Goal: Task Accomplishment & Management: Complete application form

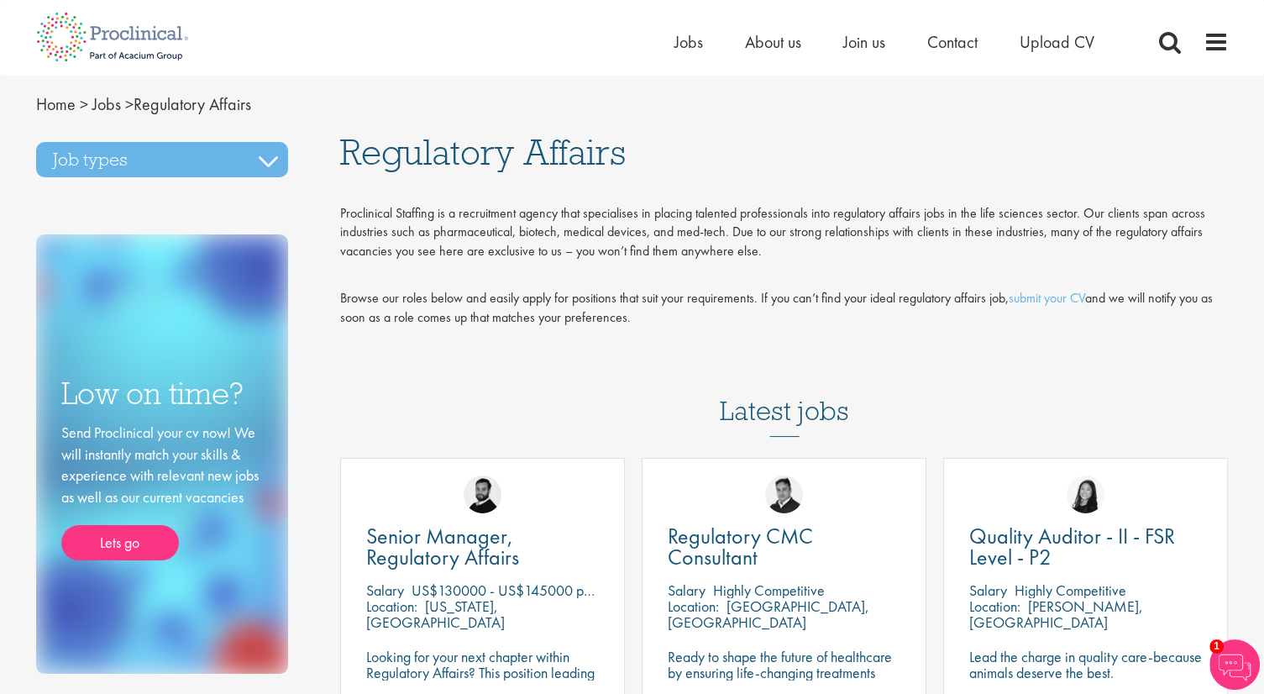
click at [917, 333] on div "Proclinical Staffing is a recruitment agency that specialises in placing talent…" at bounding box center [784, 275] width 889 height 143
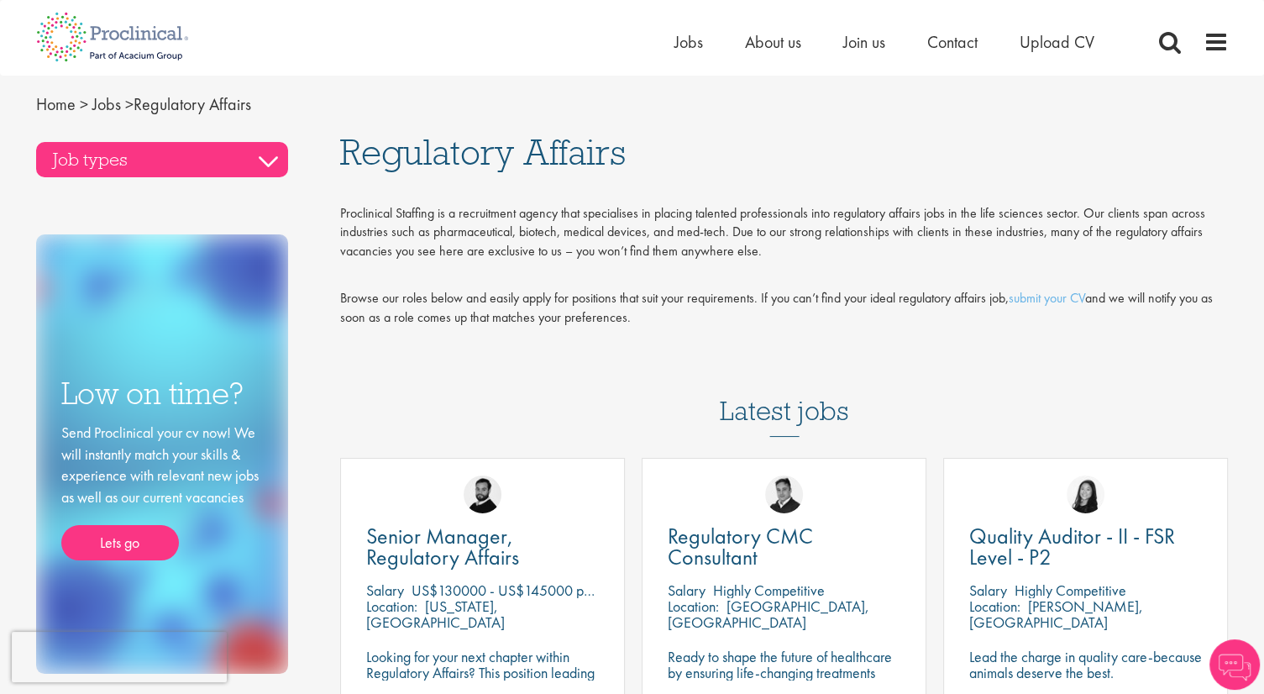
click at [275, 172] on h3 "Job types" at bounding box center [162, 159] width 252 height 35
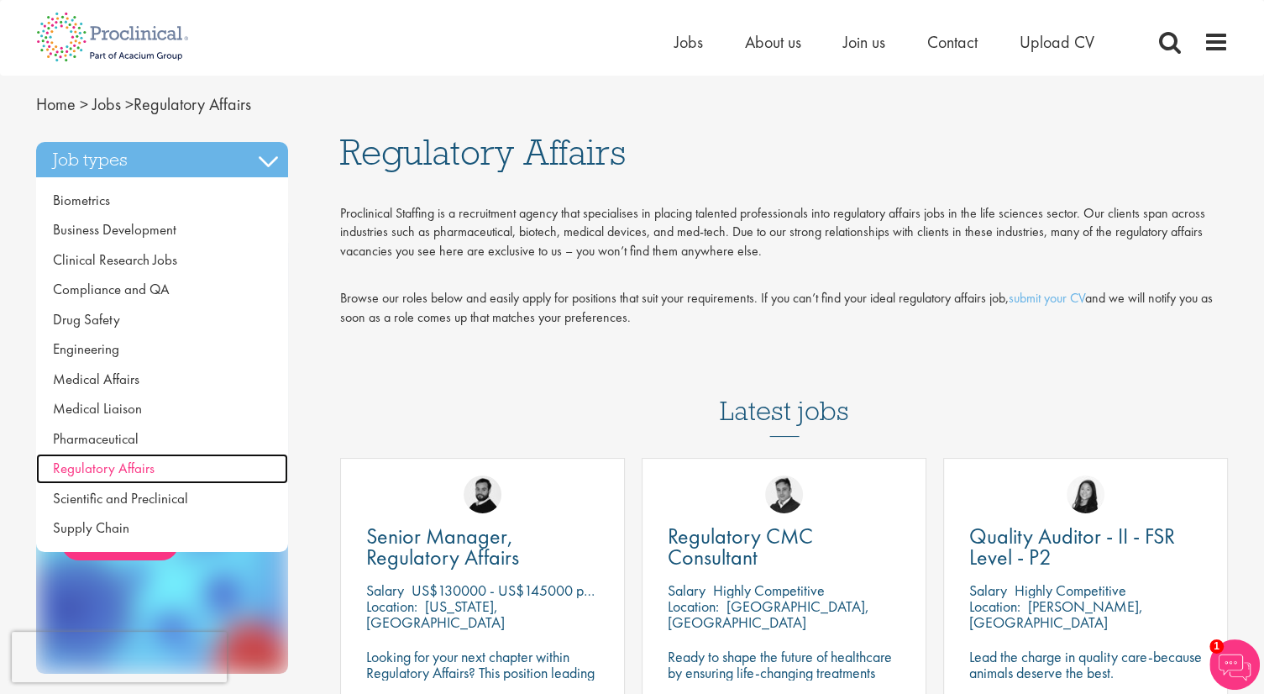
click at [147, 467] on span "Regulatory Affairs" at bounding box center [104, 468] width 102 height 18
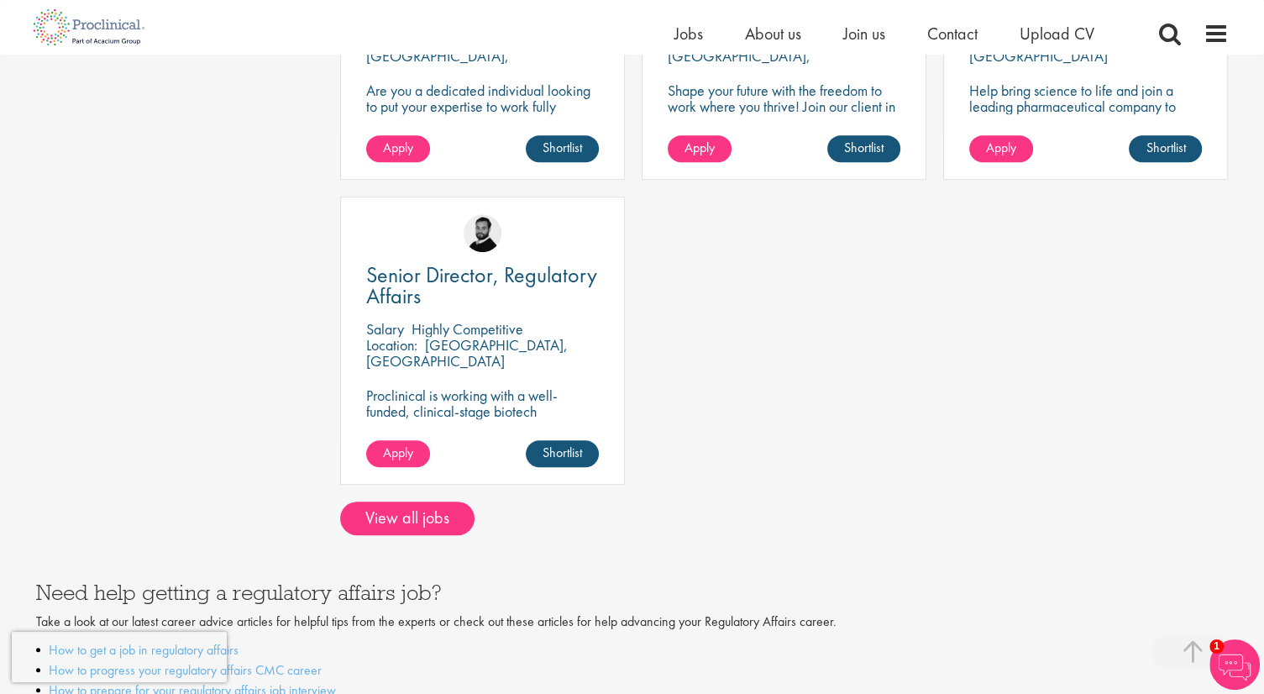
scroll to position [853, 0]
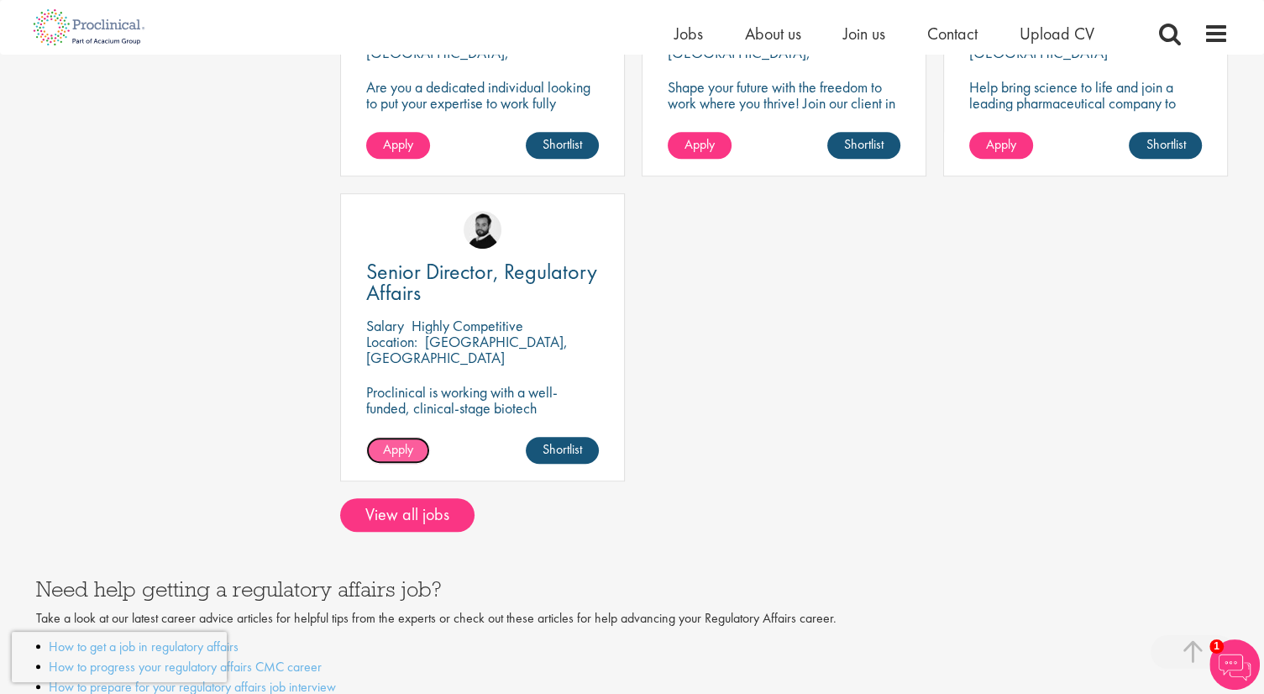
click at [407, 451] on span "Apply" at bounding box center [398, 449] width 30 height 18
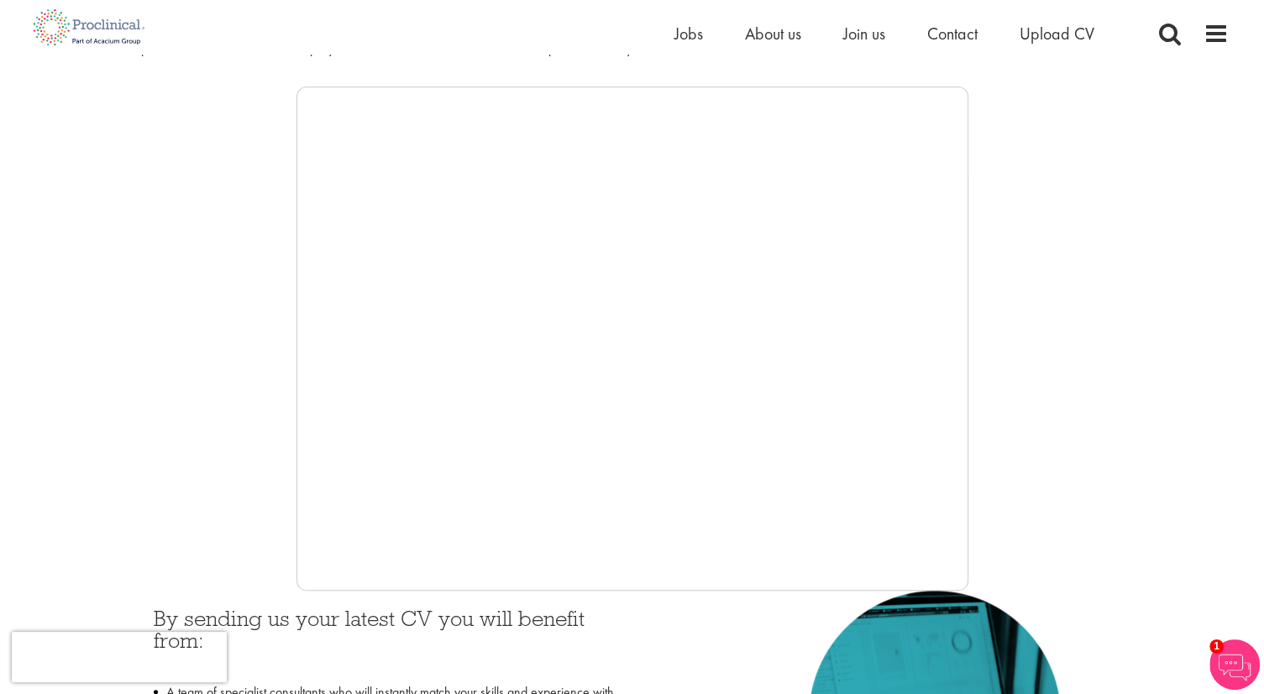
scroll to position [265, 0]
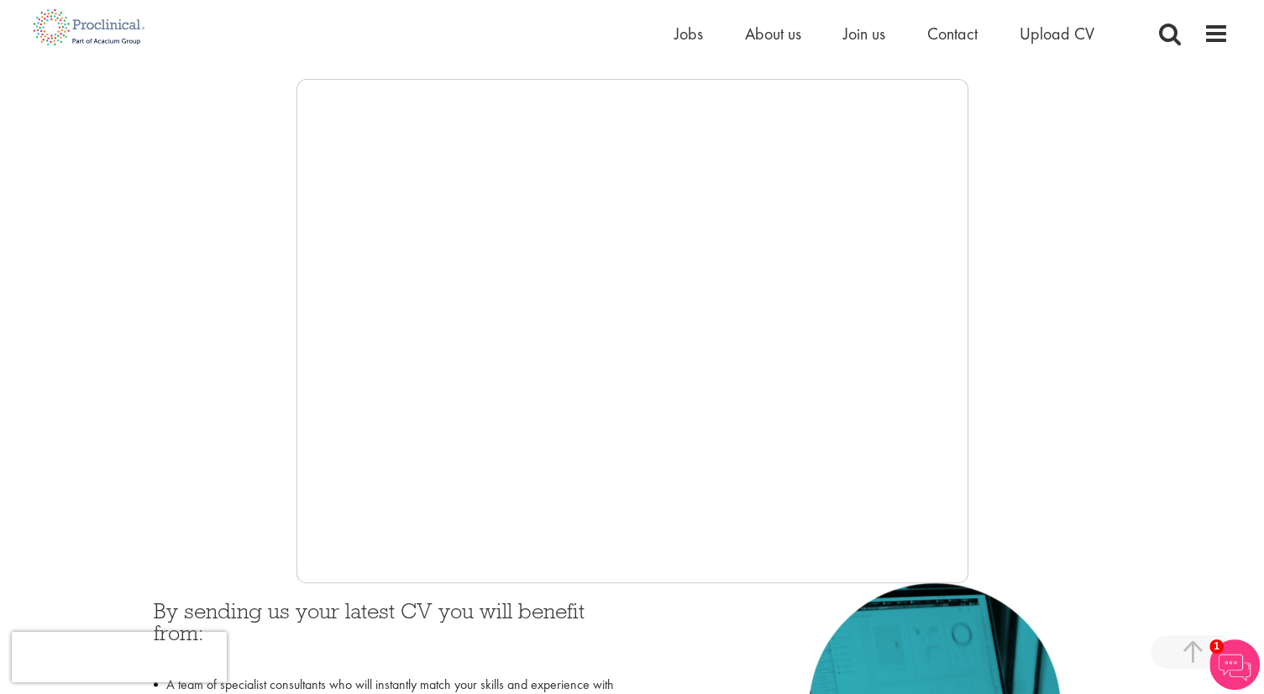
drag, startPoint x: 1269, startPoint y: 98, endPoint x: 1276, endPoint y: 171, distance: 73.4
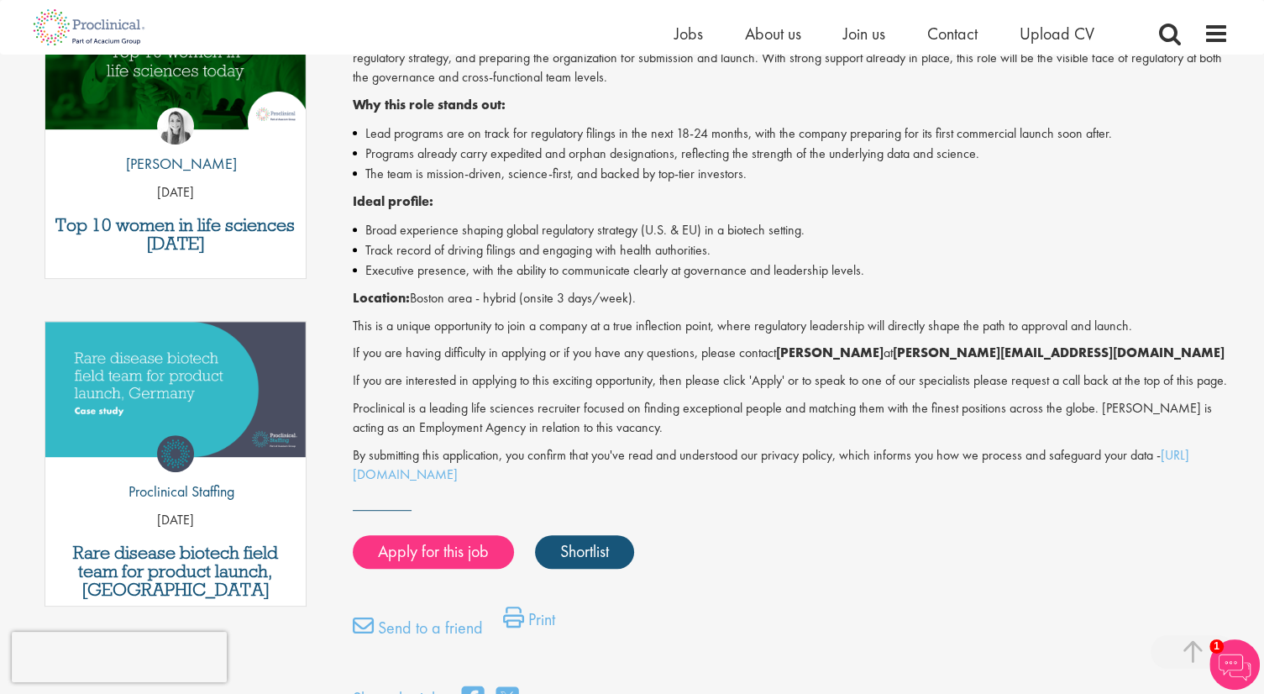
scroll to position [682, 0]
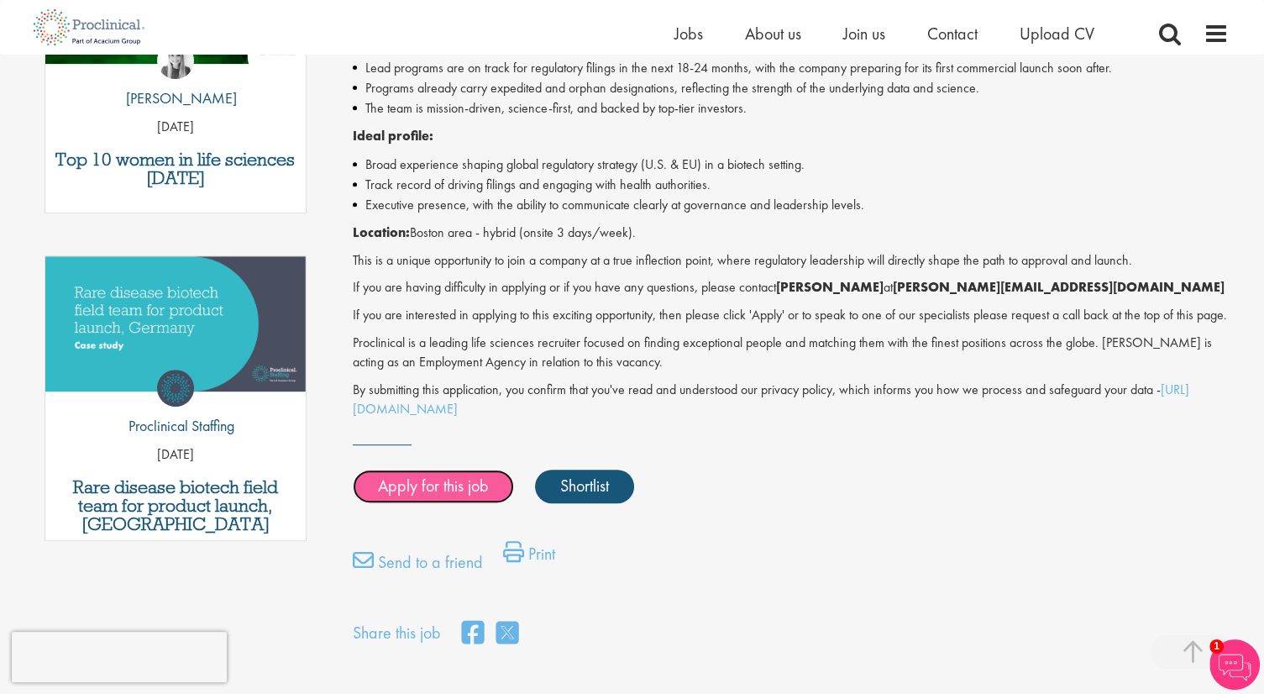
click at [408, 503] on link "Apply for this job" at bounding box center [433, 487] width 161 height 34
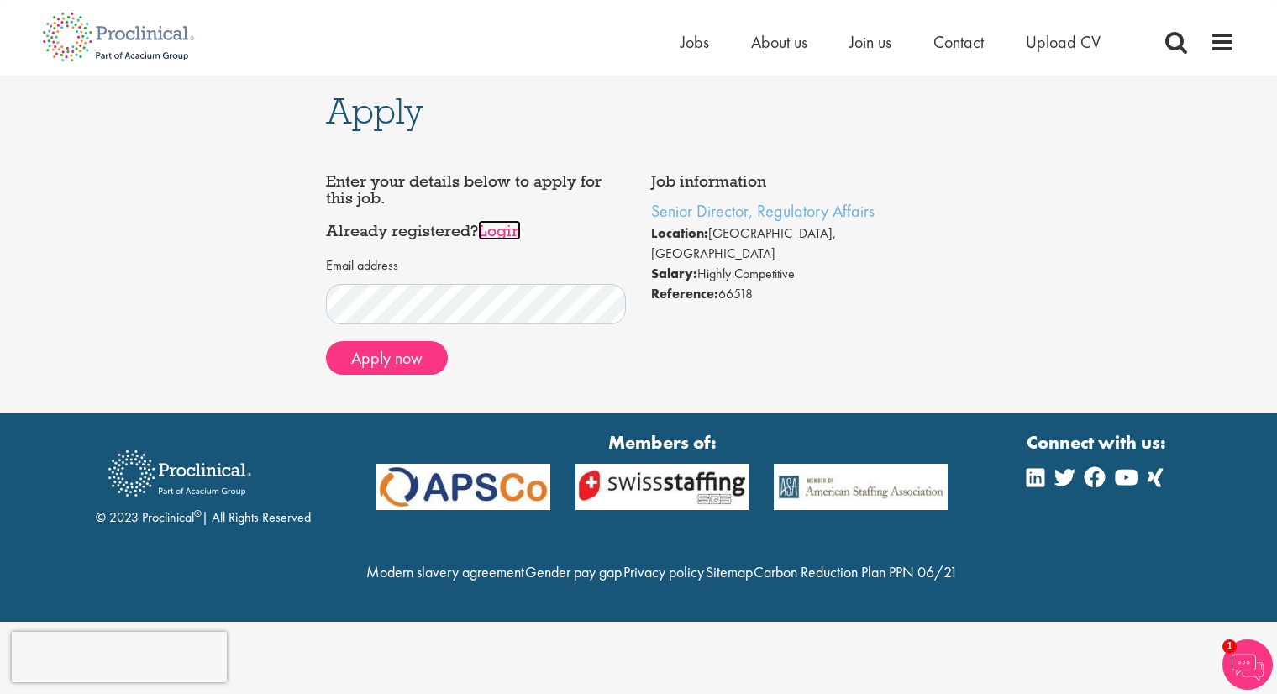
click at [497, 236] on link "Login" at bounding box center [499, 230] width 43 height 20
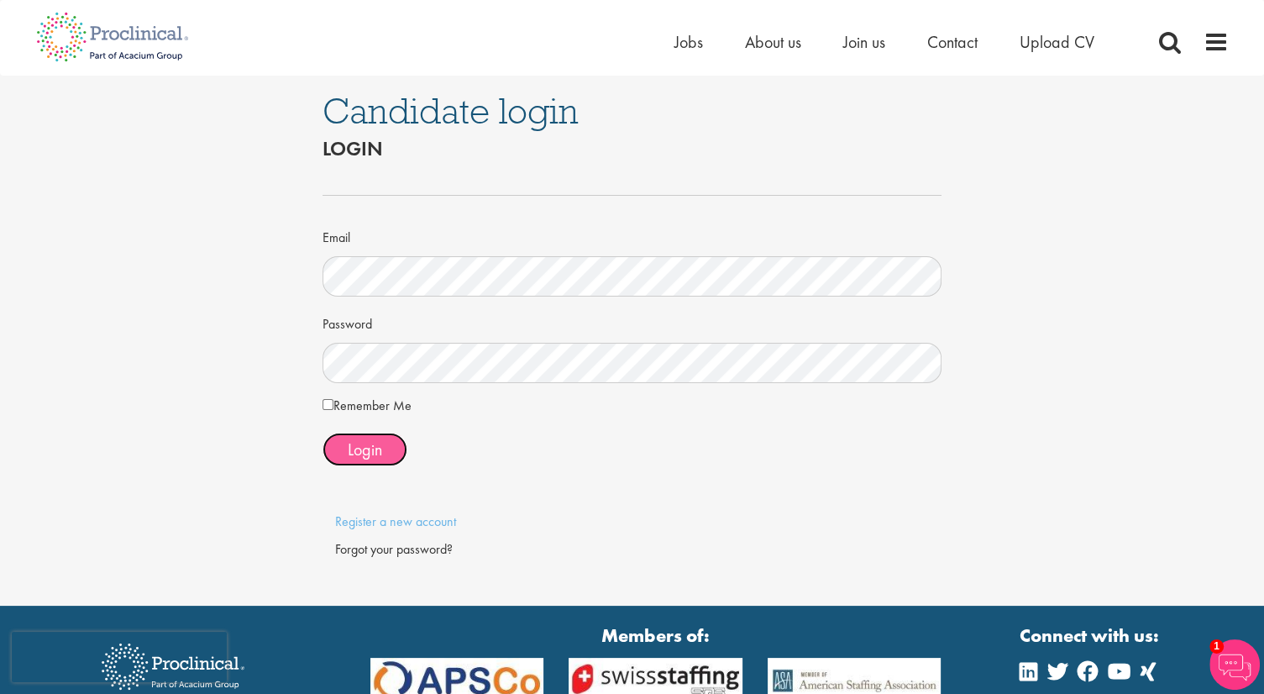
click at [360, 458] on span "Login" at bounding box center [365, 449] width 34 height 22
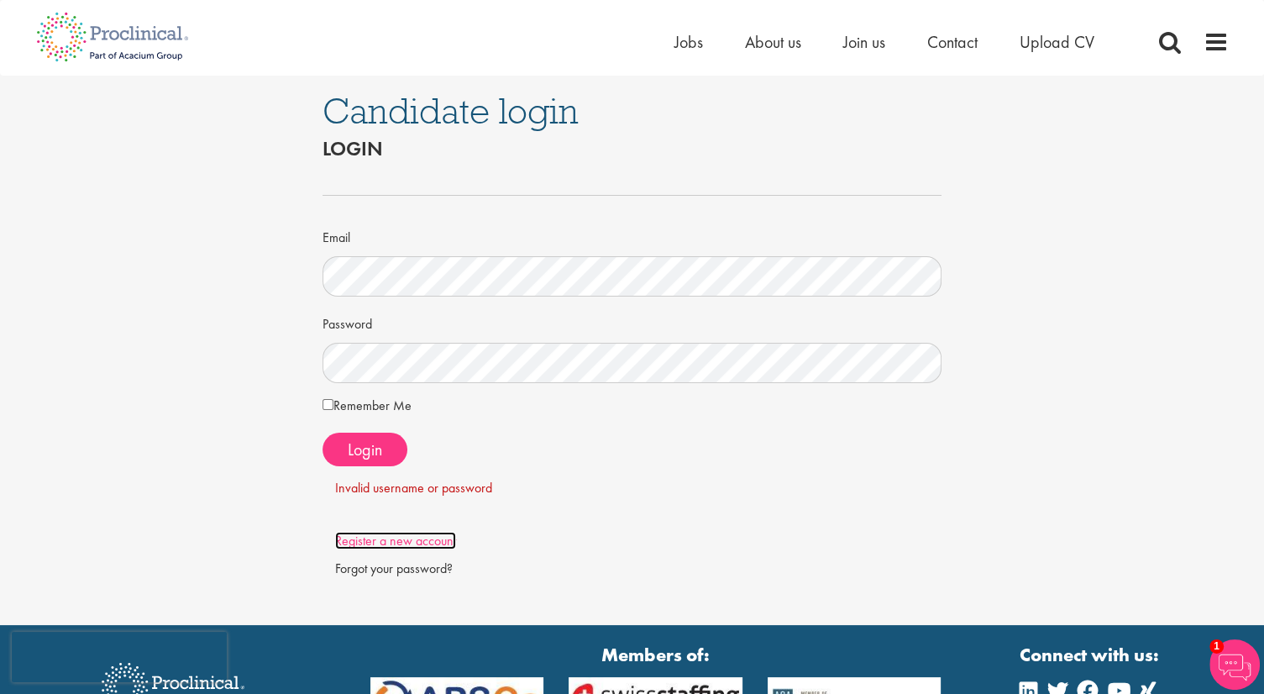
click at [368, 539] on link "Register a new account" at bounding box center [395, 541] width 121 height 18
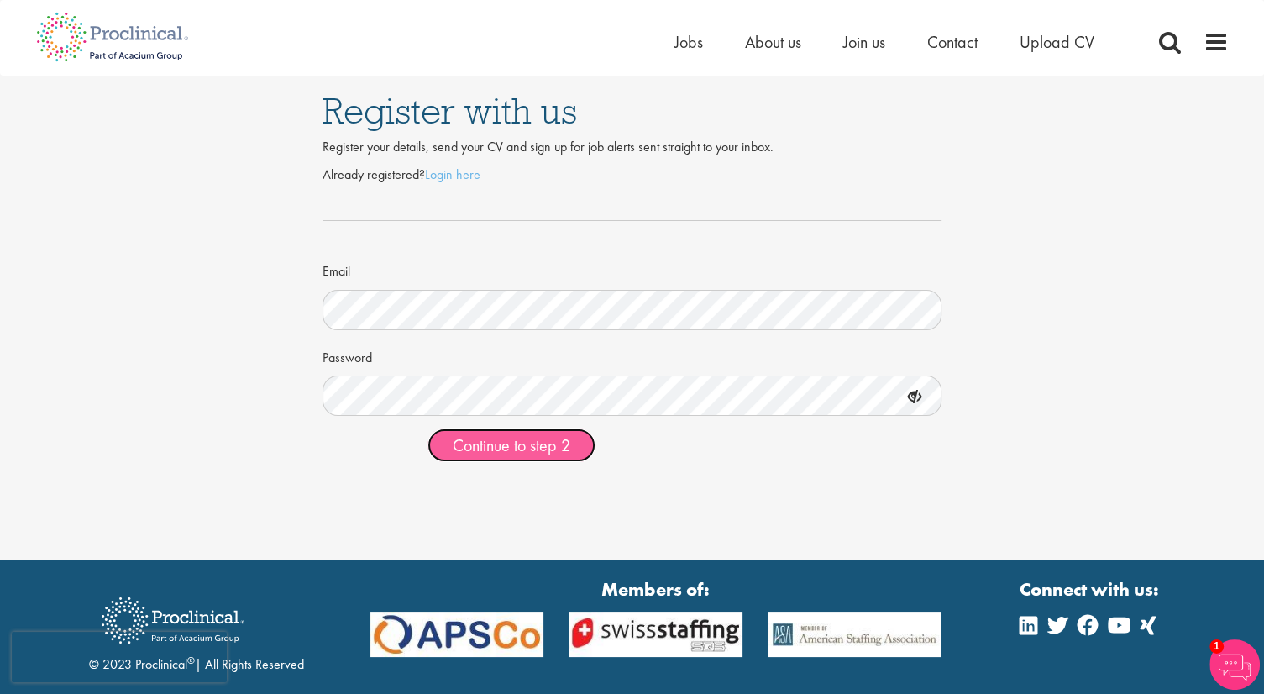
click at [474, 450] on span "Continue to step 2" at bounding box center [512, 445] width 118 height 22
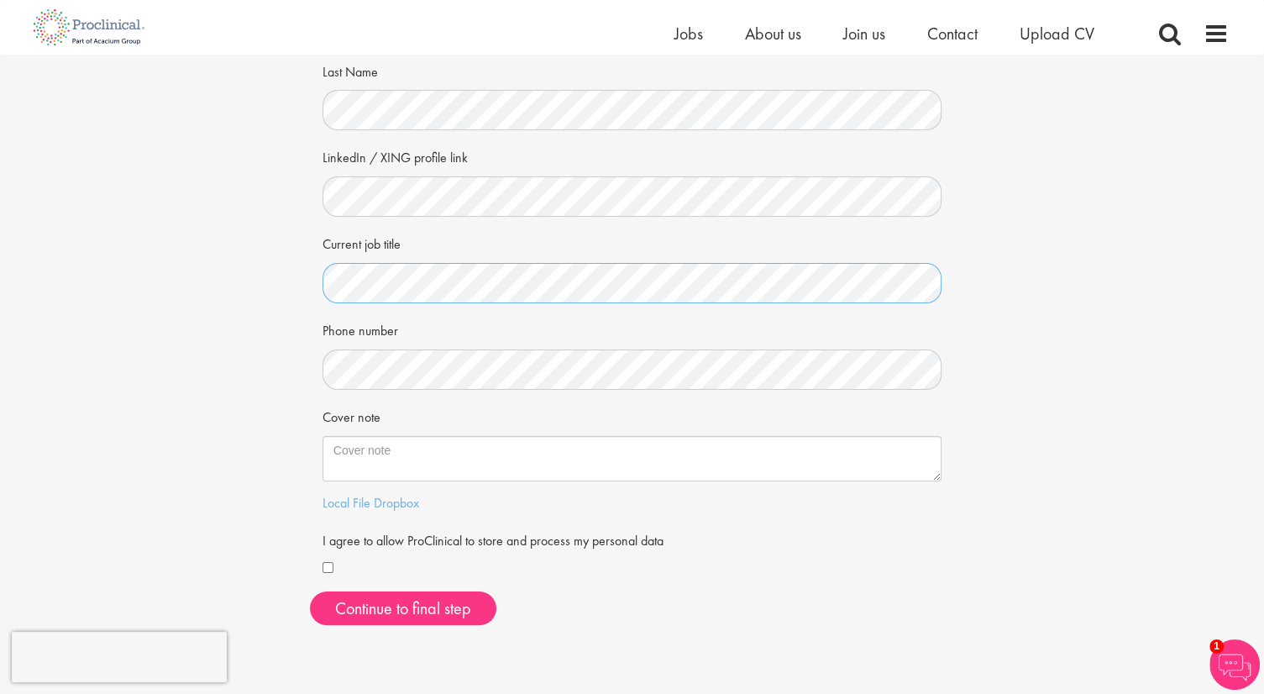
scroll to position [190, 0]
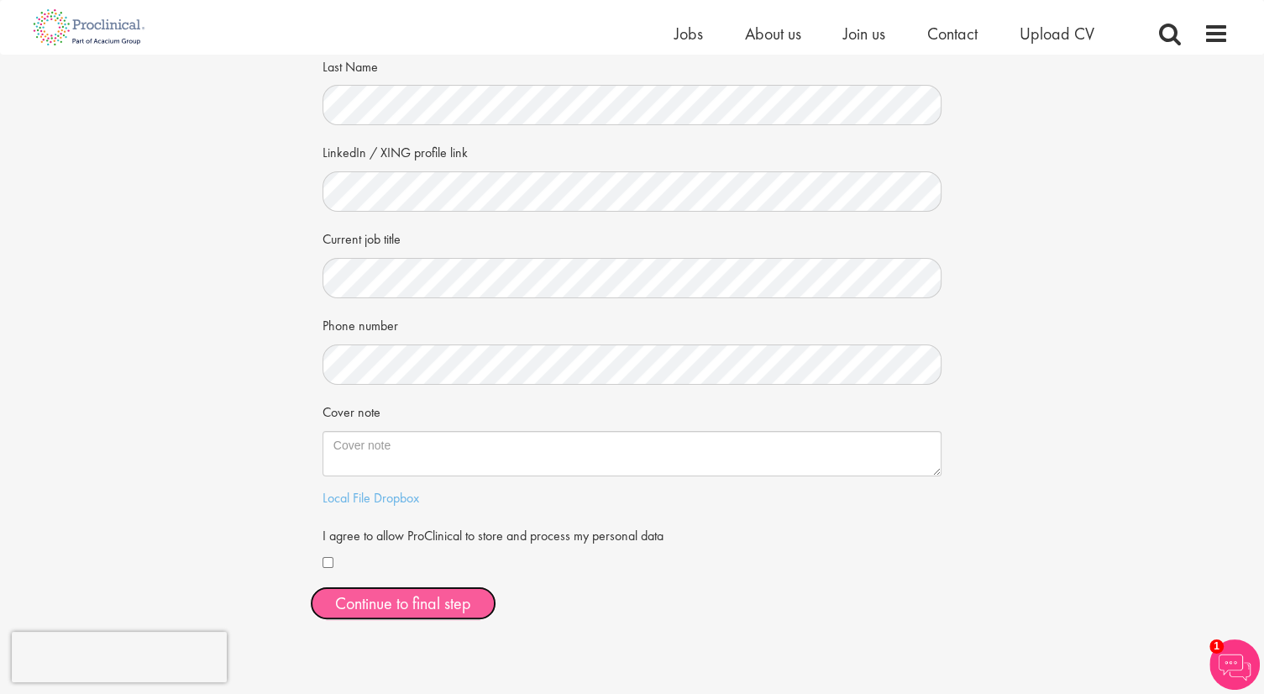
click at [376, 607] on button "Continue to final step" at bounding box center [403, 603] width 186 height 34
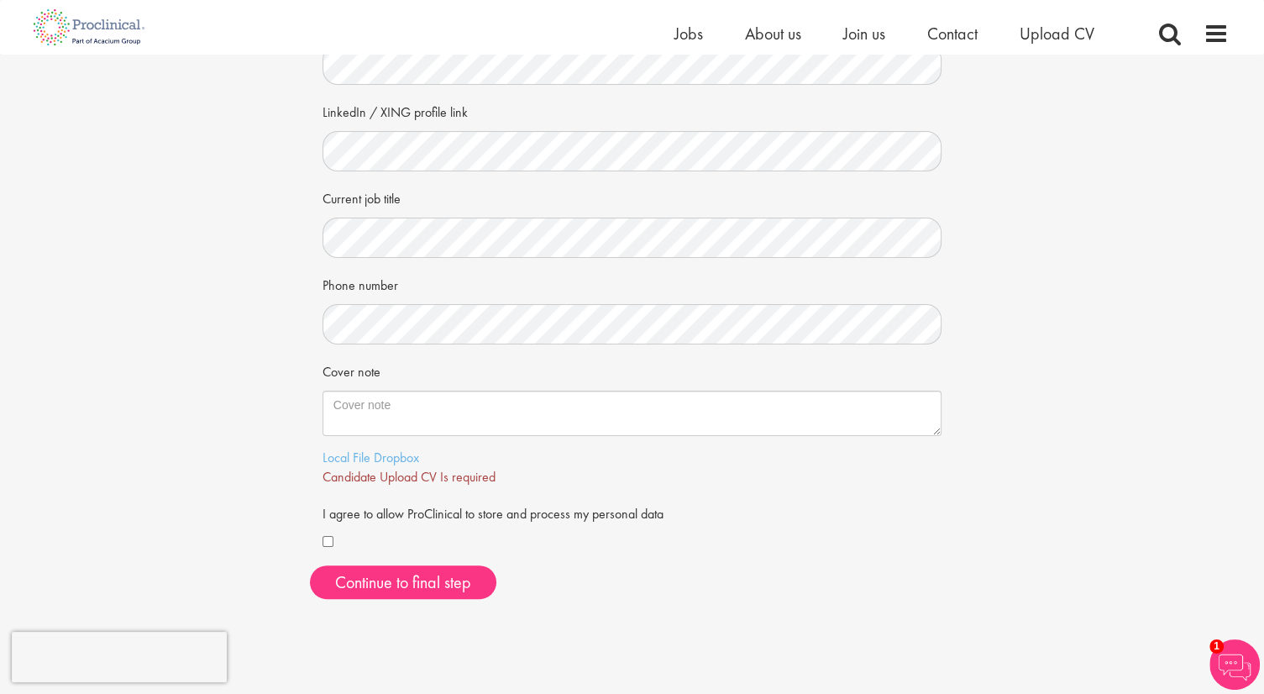
scroll to position [233, 0]
click at [390, 454] on link "Dropbox" at bounding box center [396, 455] width 45 height 18
click at [425, 471] on span "Candidate Upload CV Is required" at bounding box center [409, 474] width 173 height 18
click at [427, 496] on label "I agree to allow ProClinical to store and process my personal data" at bounding box center [493, 508] width 341 height 25
click at [419, 478] on span "Candidate Upload CV Is required" at bounding box center [409, 474] width 173 height 18
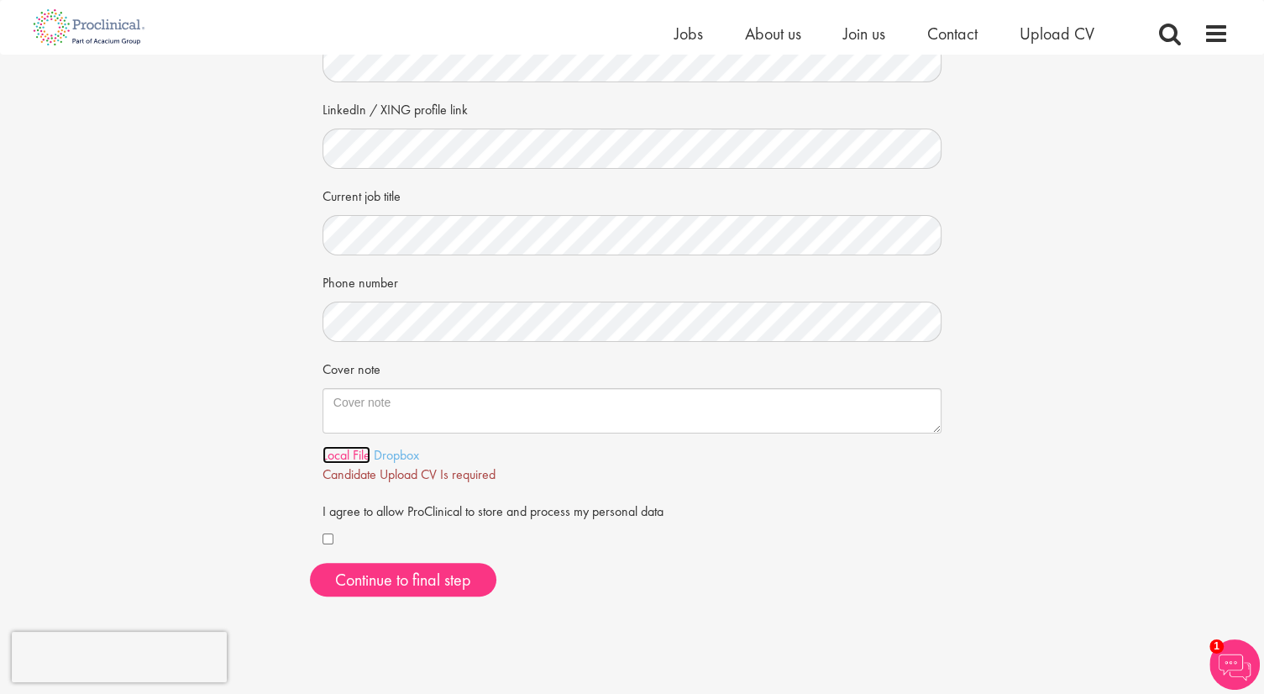
click at [344, 454] on link "Local File" at bounding box center [347, 455] width 48 height 18
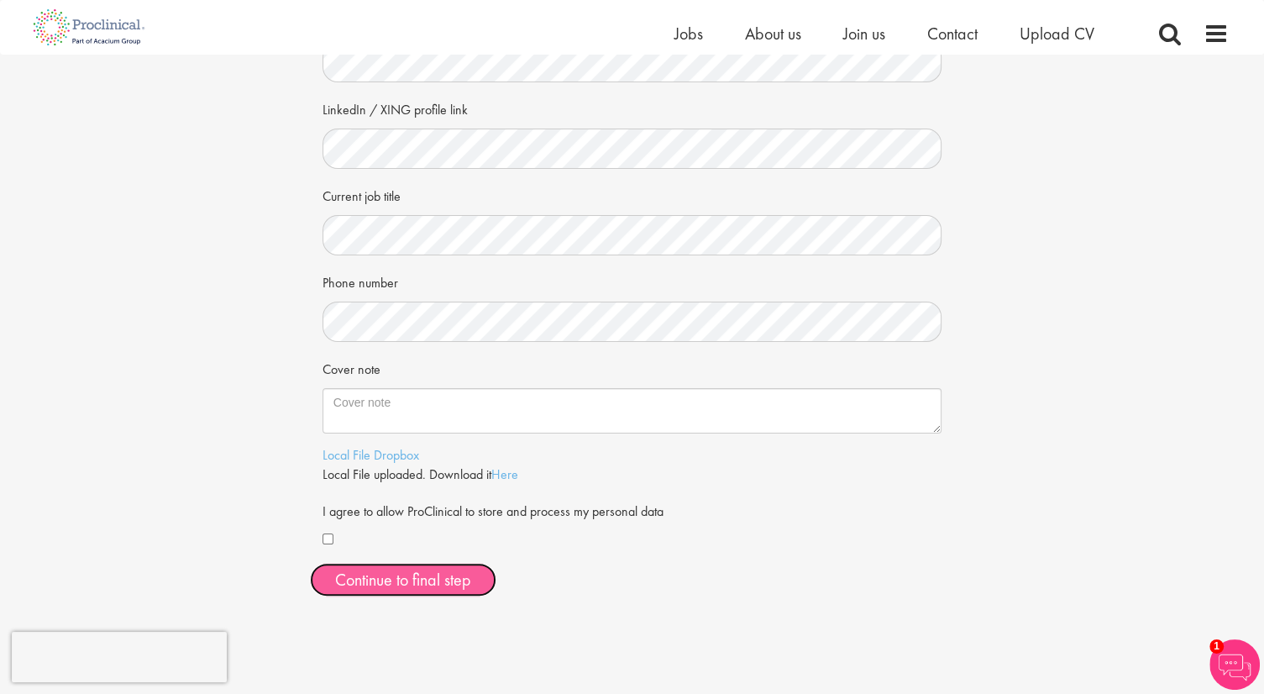
click at [440, 580] on span "Continue to final step" at bounding box center [403, 580] width 136 height 22
